Goal: Information Seeking & Learning: Check status

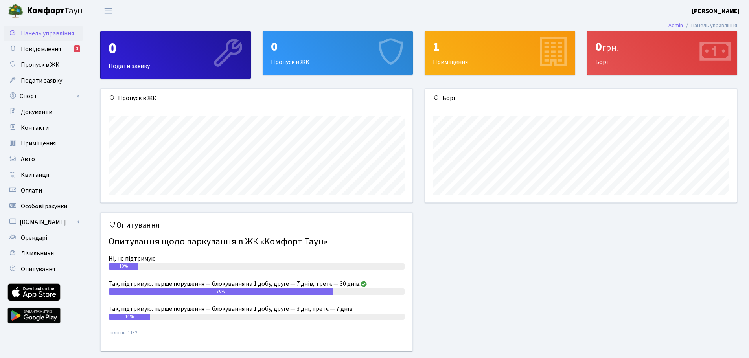
scroll to position [114, 312]
click at [30, 55] on link "Повідомлення 1" at bounding box center [43, 49] width 79 height 16
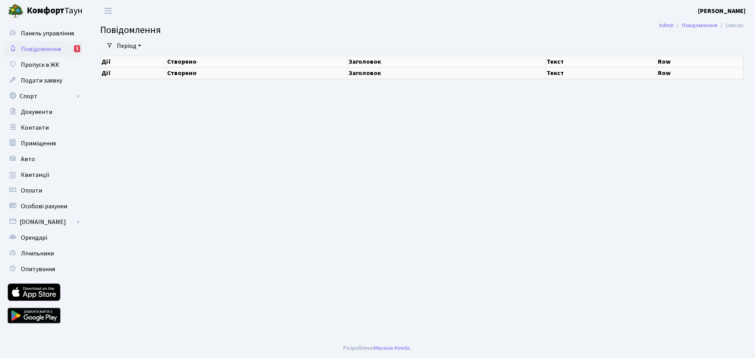
select select "25"
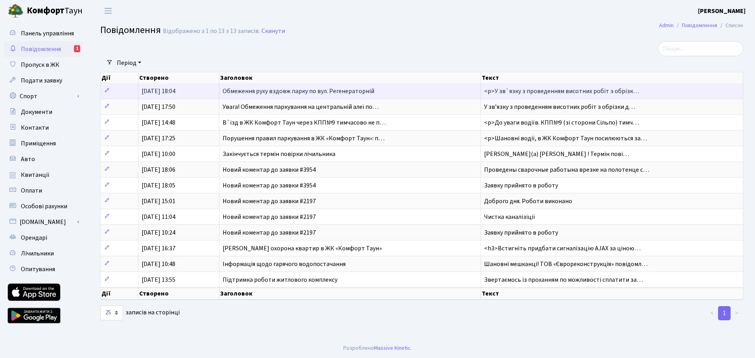
click at [235, 92] on span "Обмеження руху вздовж парку по вул. Регенераторній" at bounding box center [298, 91] width 152 height 9
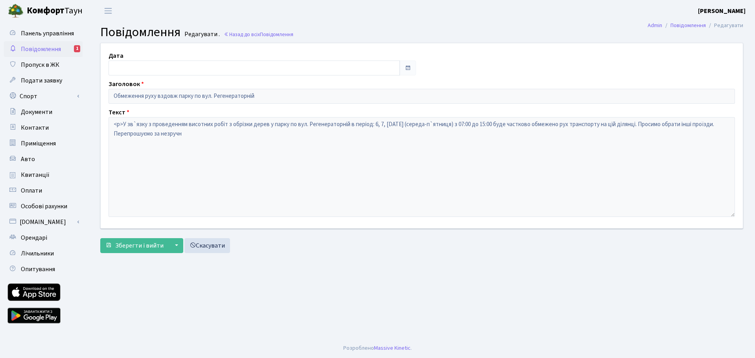
type input "05.08.2025"
click at [62, 47] on link "Повідомлення 1" at bounding box center [43, 49] width 79 height 16
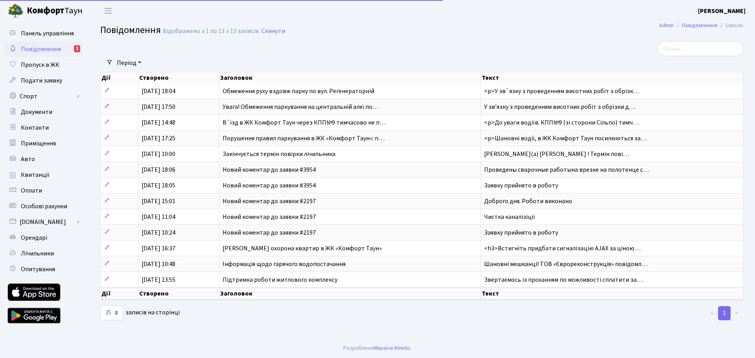
select select "25"
click at [724, 314] on link "1" at bounding box center [724, 313] width 13 height 14
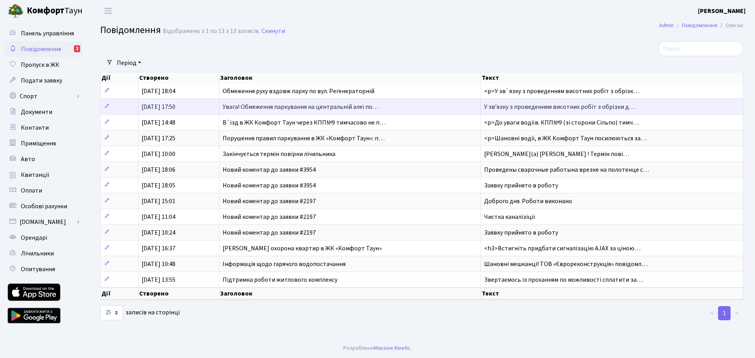
click at [257, 108] on span "Увага! Обмеження паркування на центральній алеї по…" at bounding box center [300, 107] width 156 height 9
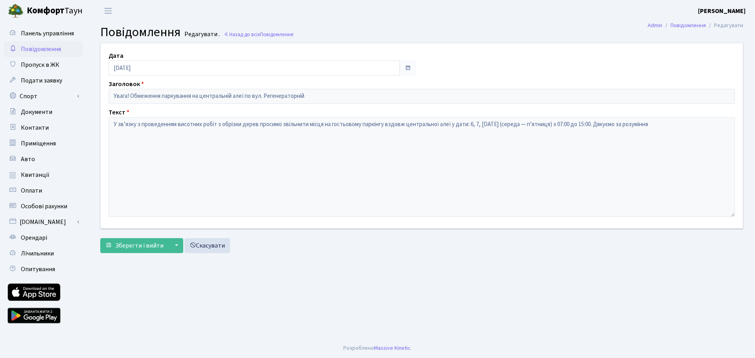
click at [51, 47] on span "Повідомлення" at bounding box center [41, 49] width 40 height 9
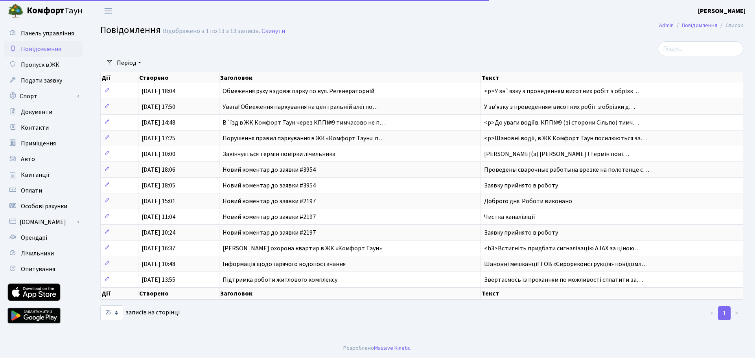
select select "25"
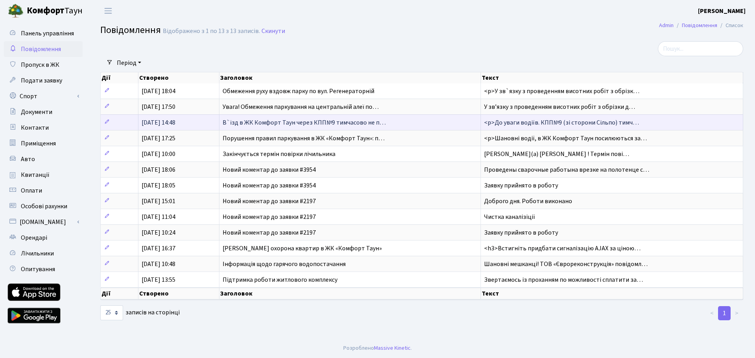
click at [247, 125] on span "В`їзд в ЖК Комфорт Таун через КПП№9 тимчасово не п…" at bounding box center [303, 122] width 163 height 9
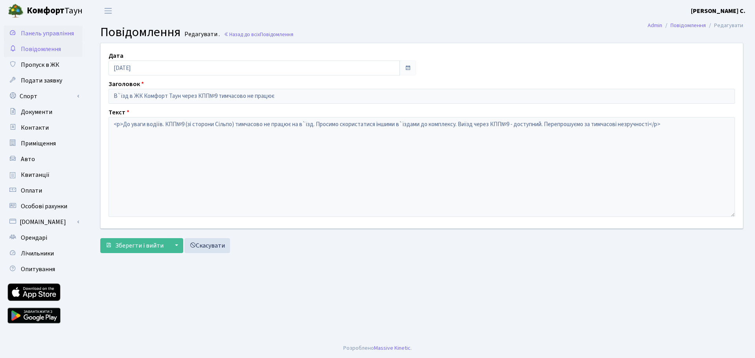
click at [39, 33] on span "Панель управління" at bounding box center [47, 33] width 53 height 9
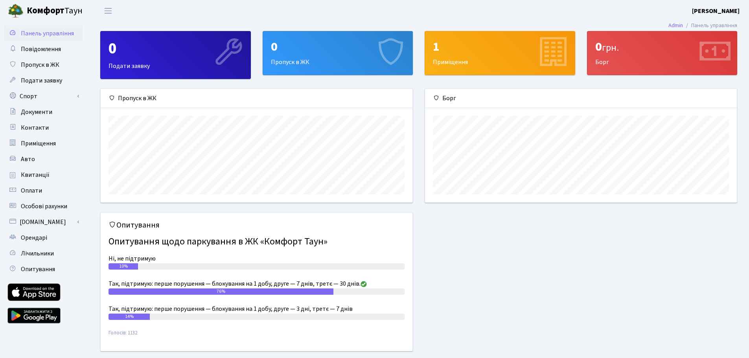
scroll to position [114, 312]
click at [727, 8] on b "[PERSON_NAME]" at bounding box center [716, 11] width 48 height 9
click at [689, 40] on link "Вийти" at bounding box center [700, 43] width 78 height 12
